Goal: Navigation & Orientation: Find specific page/section

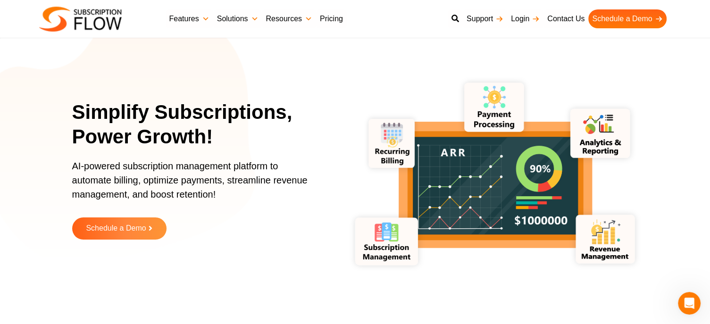
click at [495, 165] on icon "lottie-animation-container" at bounding box center [459, 187] width 83 height 84
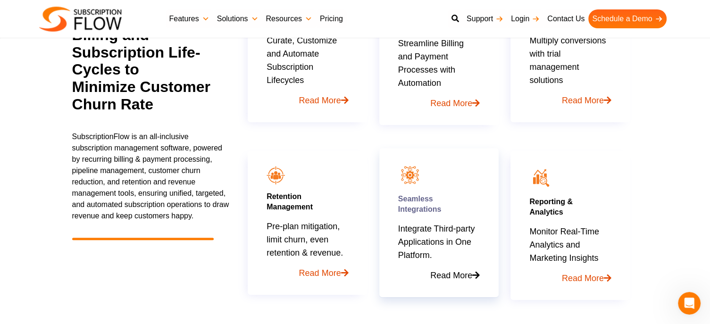
scroll to position [540, 0]
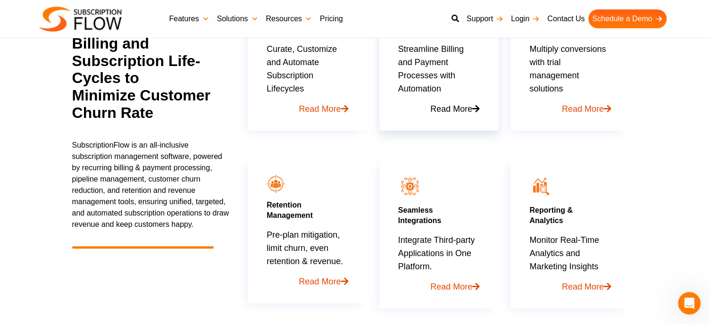
click at [449, 106] on link "Read More" at bounding box center [439, 105] width 82 height 20
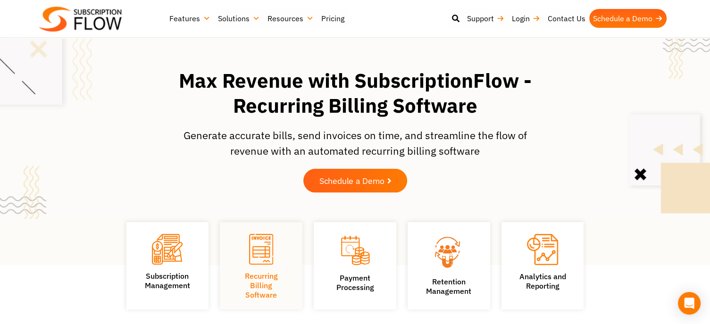
click at [366, 185] on span "Schedule a Demo" at bounding box center [352, 181] width 66 height 8
